Goal: Navigation & Orientation: Find specific page/section

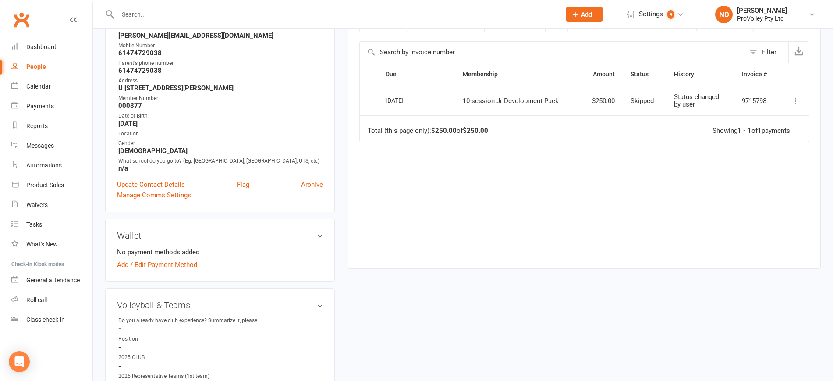
scroll to position [164, 0]
click at [29, 65] on div "People" at bounding box center [36, 66] width 20 height 7
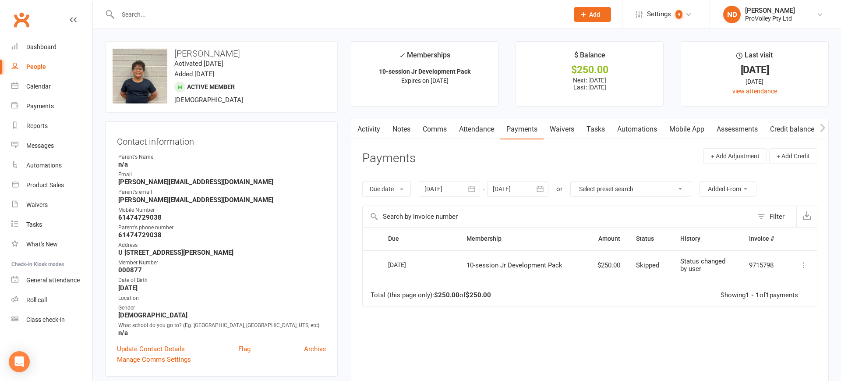
select select "100"
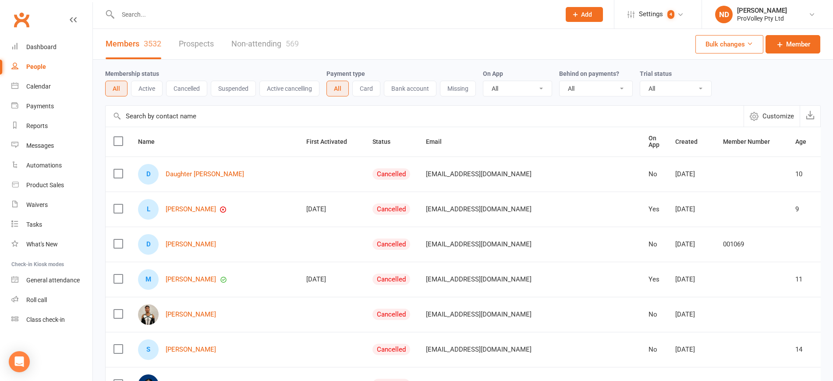
click at [174, 117] on input "text" at bounding box center [425, 116] width 638 height 21
paste input "[EMAIL_ADDRESS][DOMAIN_NAME]"
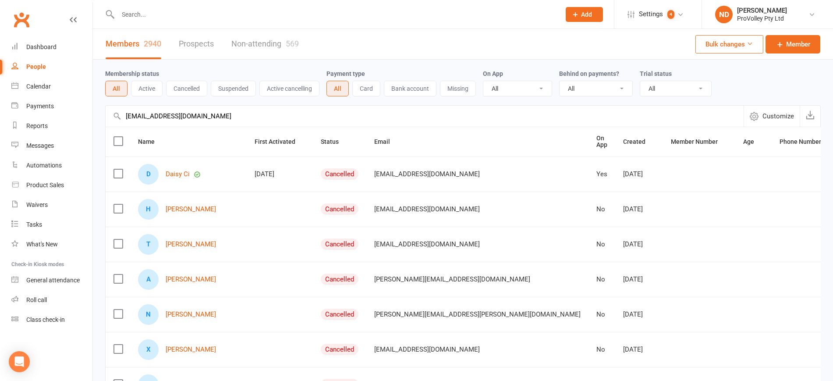
click at [184, 117] on input "[EMAIL_ADDRESS][DOMAIN_NAME]" at bounding box center [425, 116] width 638 height 21
drag, startPoint x: 214, startPoint y: 118, endPoint x: 119, endPoint y: 111, distance: 95.4
click at [119, 111] on input "[EMAIL_ADDRESS][DOMAIN_NAME]" at bounding box center [425, 116] width 638 height 21
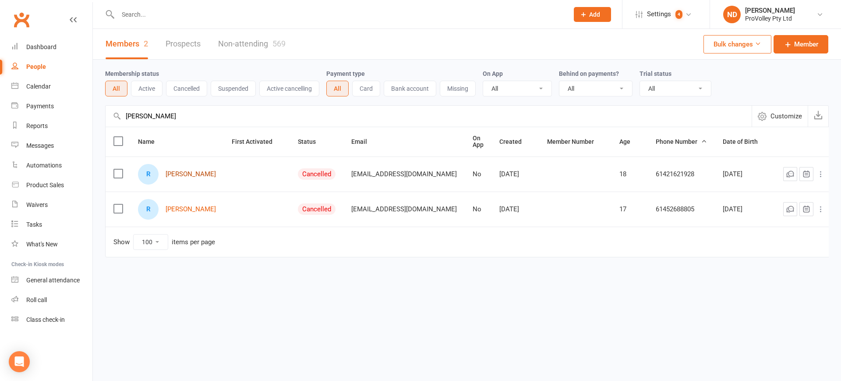
type input "[PERSON_NAME]"
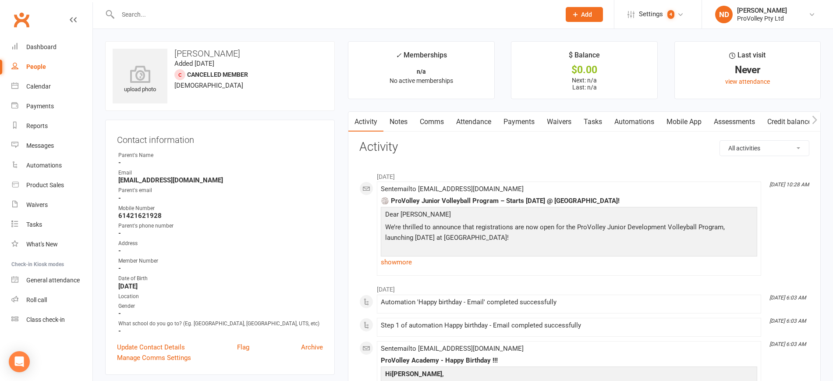
scroll to position [0, 1]
click at [514, 121] on link "Payments" at bounding box center [518, 122] width 43 height 20
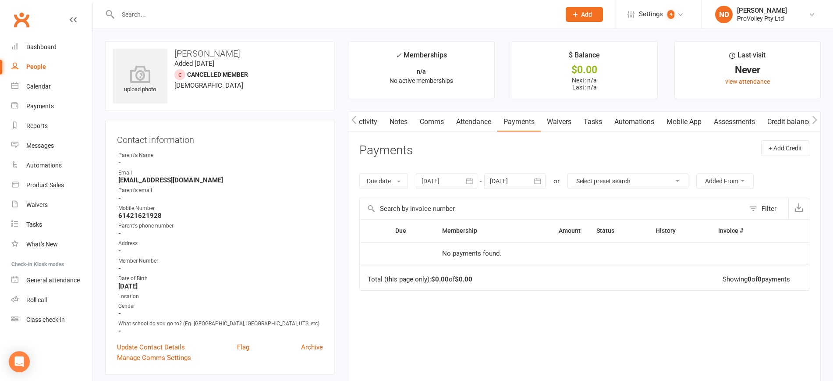
click at [478, 123] on link "Attendance" at bounding box center [473, 122] width 47 height 20
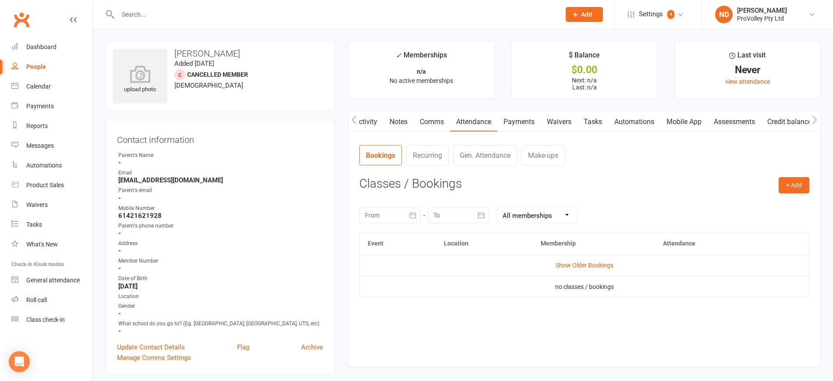
scroll to position [0, 2]
click at [688, 121] on link "Mobile App" at bounding box center [683, 122] width 47 height 20
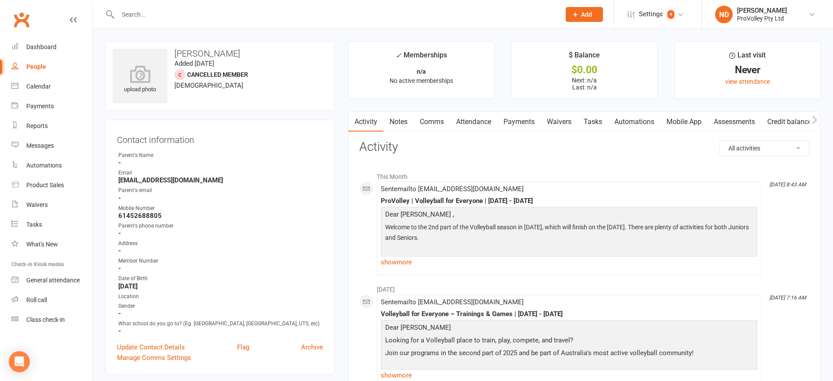
click at [682, 122] on link "Mobile App" at bounding box center [683, 122] width 47 height 20
